Goal: Find specific page/section: Find specific page/section

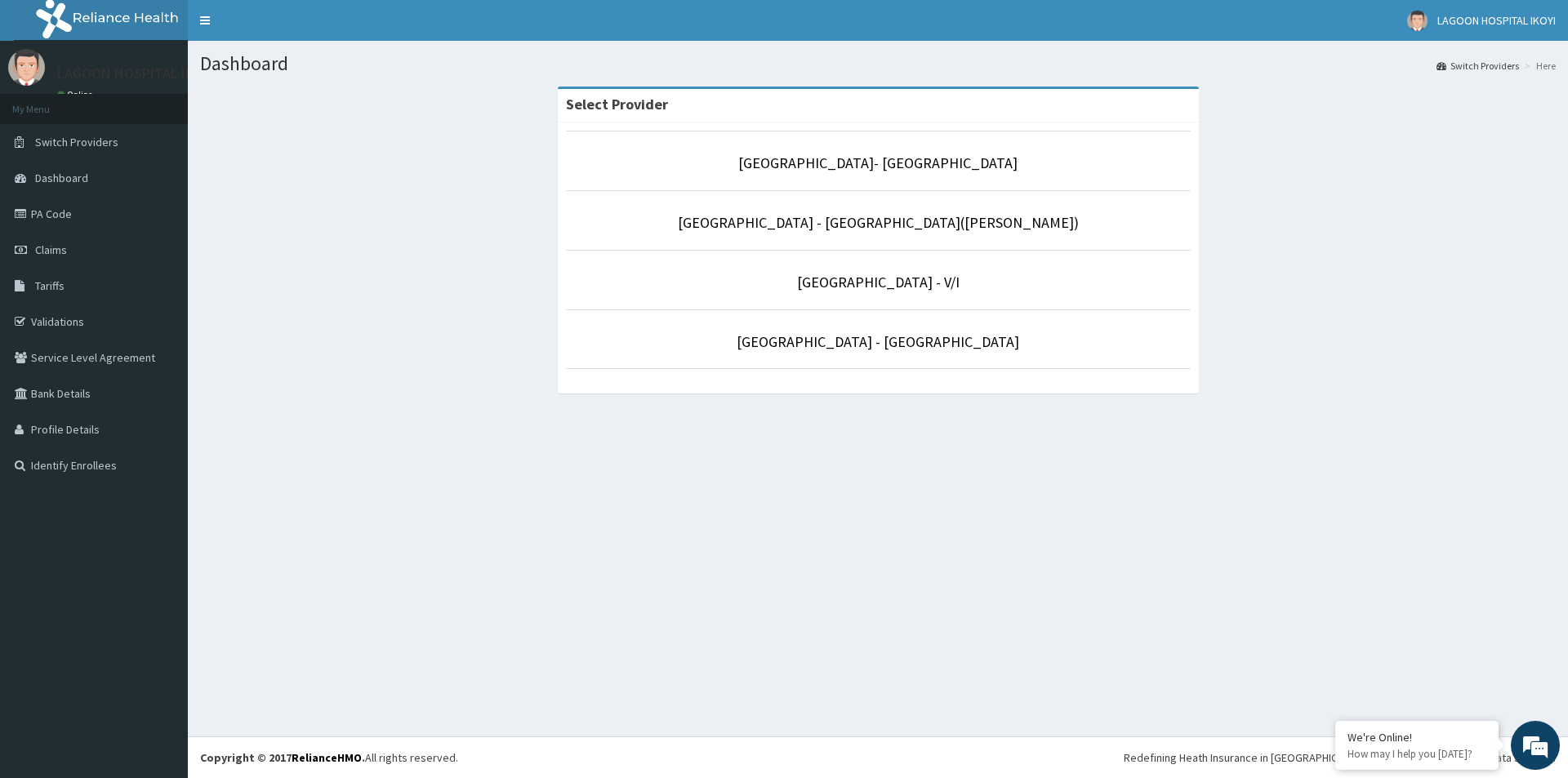
click at [914, 346] on link "[GEOGRAPHIC_DATA] - [GEOGRAPHIC_DATA]" at bounding box center [878, 341] width 283 height 19
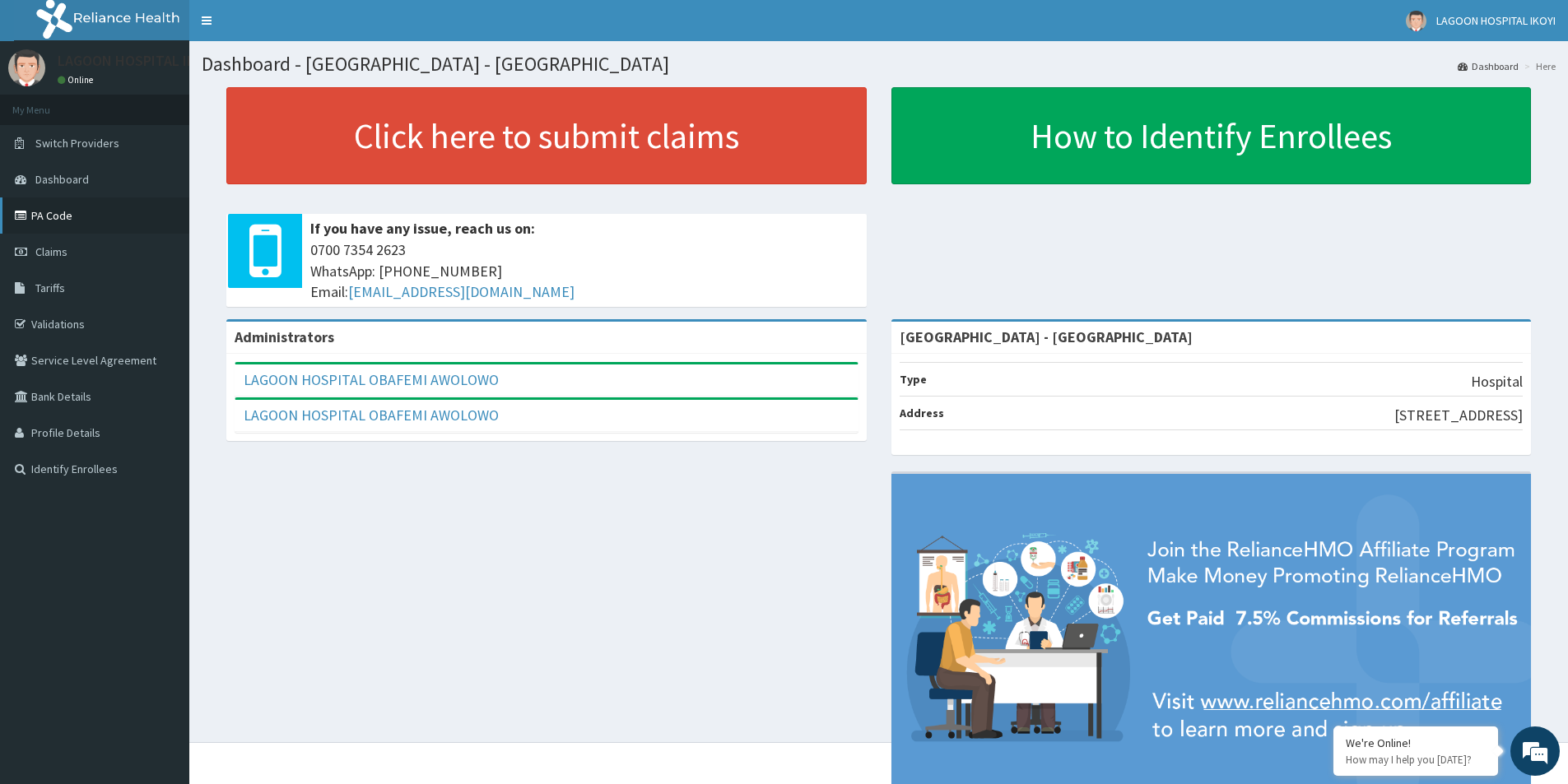
click at [54, 212] on link "PA Code" at bounding box center [94, 215] width 190 height 36
